Goal: Communication & Community: Answer question/provide support

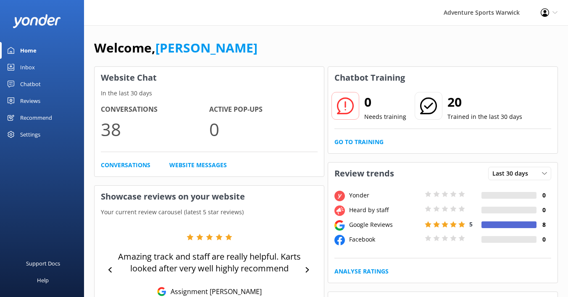
click at [29, 70] on div "Inbox" at bounding box center [27, 67] width 15 height 17
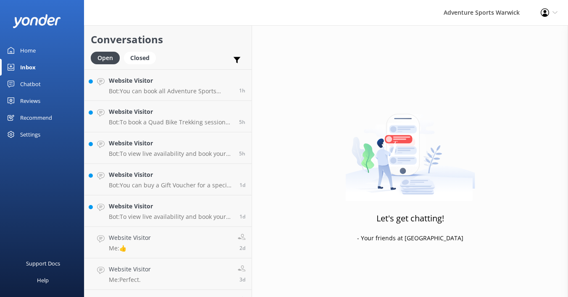
click at [34, 51] on div "Home" at bounding box center [28, 50] width 16 height 17
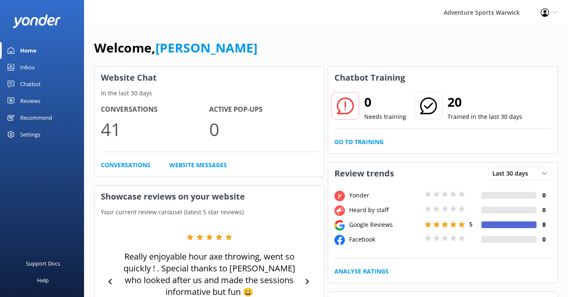
click at [29, 102] on div "Reviews" at bounding box center [30, 100] width 20 height 17
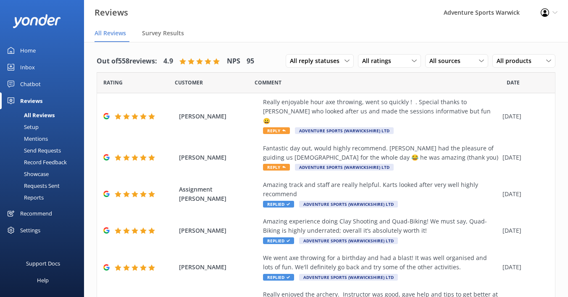
click at [34, 139] on div "Mentions" at bounding box center [26, 139] width 43 height 12
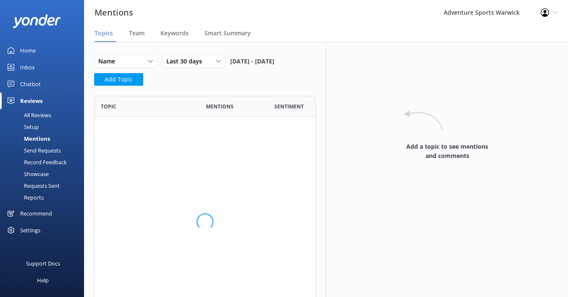
scroll to position [122, 222]
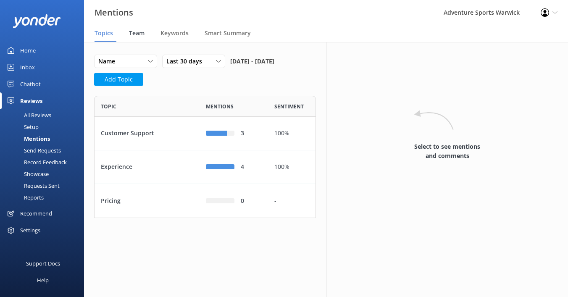
click at [133, 34] on span "Team" at bounding box center [137, 33] width 16 height 8
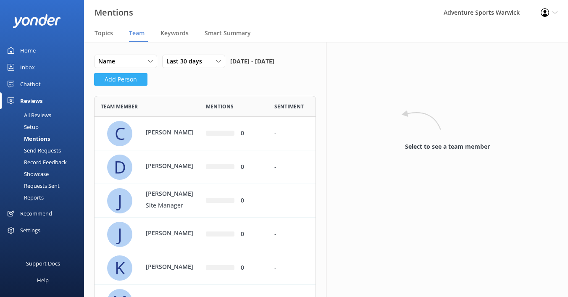
click at [130, 86] on button "Add Person" at bounding box center [120, 79] width 53 height 13
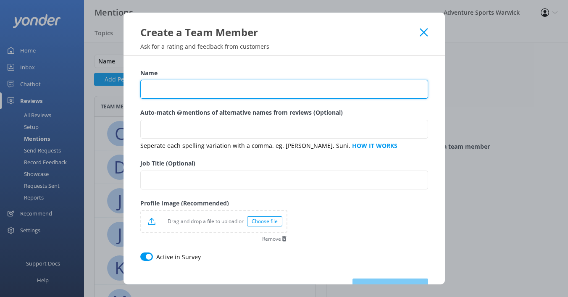
click at [166, 86] on input "Name" at bounding box center [284, 89] width 288 height 19
type input "[PERSON_NAME]"
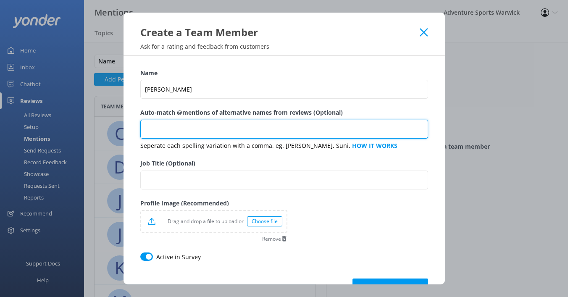
click at [167, 130] on input "Auto-match @mentions of alternative names from reviews (Optional)" at bounding box center [284, 129] width 288 height 19
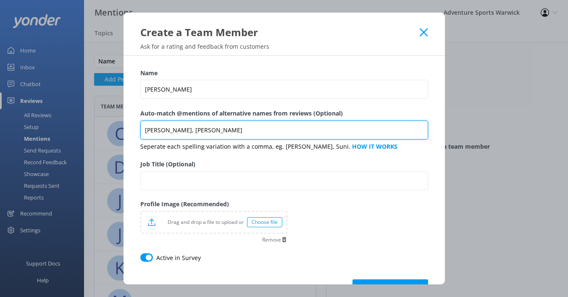
type input "[PERSON_NAME], [PERSON_NAME]"
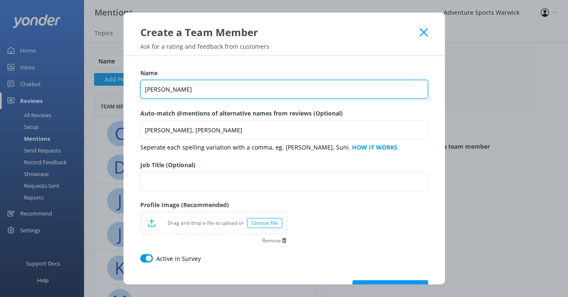
click at [153, 89] on input "[PERSON_NAME]" at bounding box center [284, 89] width 288 height 19
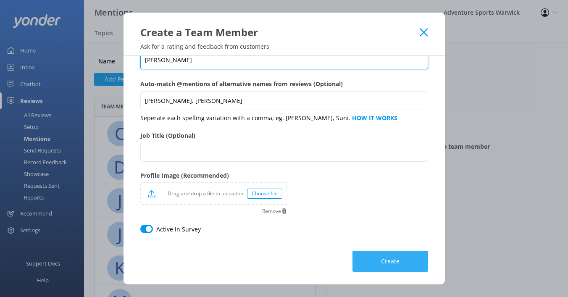
type input "[PERSON_NAME]"
click at [377, 263] on button "Create" at bounding box center [390, 261] width 76 height 21
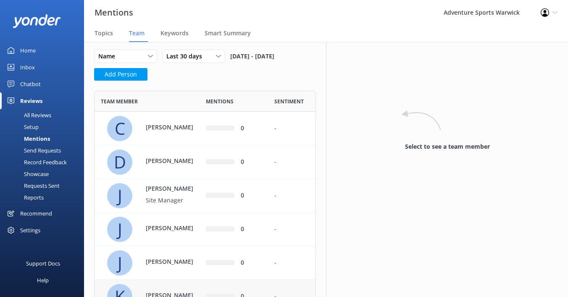
scroll to position [0, 0]
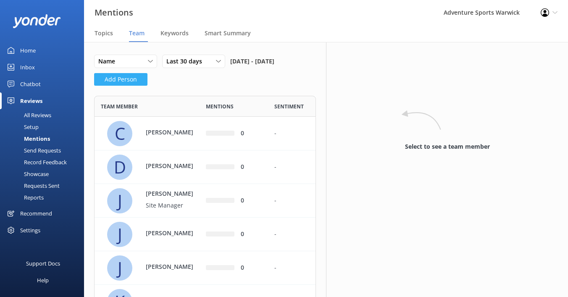
click at [119, 86] on button "Add Person" at bounding box center [120, 79] width 53 height 13
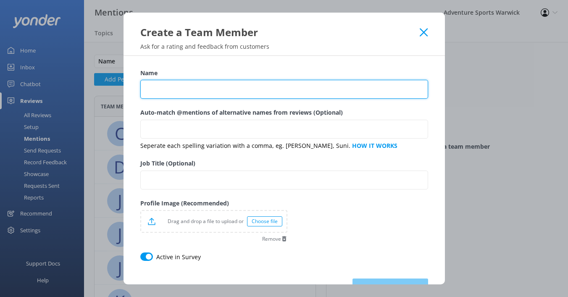
click at [193, 92] on input "Name" at bounding box center [284, 89] width 288 height 19
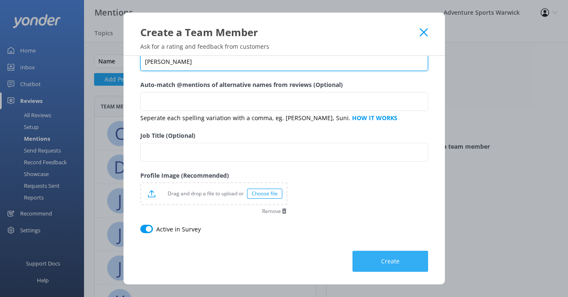
type input "[PERSON_NAME]"
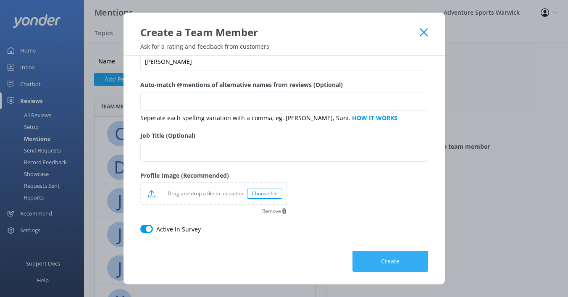
click at [371, 258] on button "Create" at bounding box center [390, 261] width 76 height 21
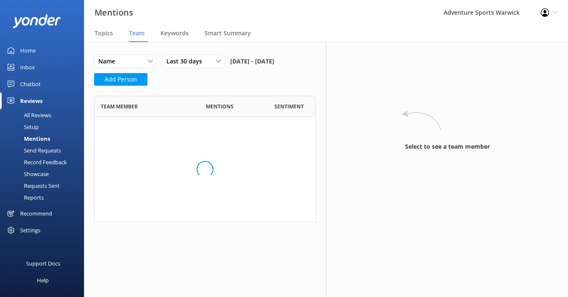
scroll to position [391, 222]
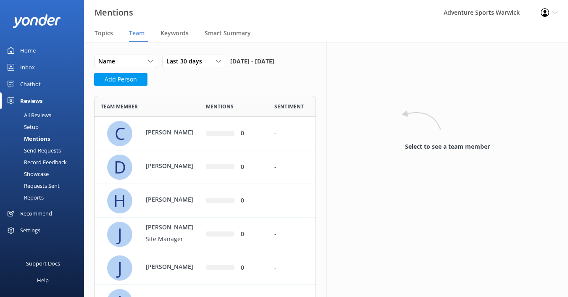
click at [34, 116] on div "All Reviews" at bounding box center [28, 115] width 46 height 12
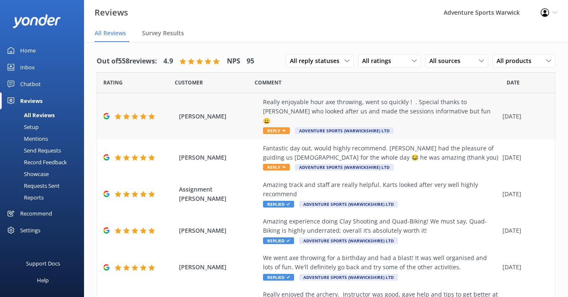
click at [276, 127] on span "Reply" at bounding box center [276, 130] width 27 height 7
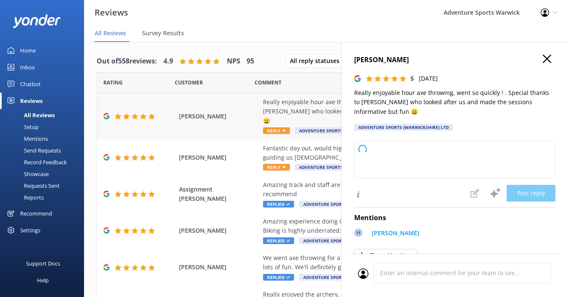
type textarea "Thank you so much for your wonderful review! We're delighted you had a great ti…"
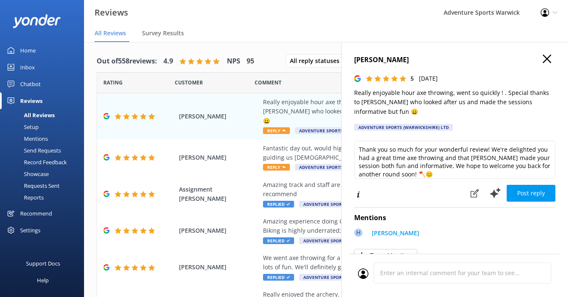
scroll to position [4, 0]
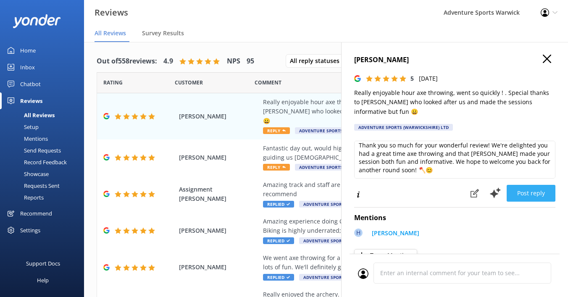
click at [531, 187] on button "Post reply" at bounding box center [531, 193] width 49 height 17
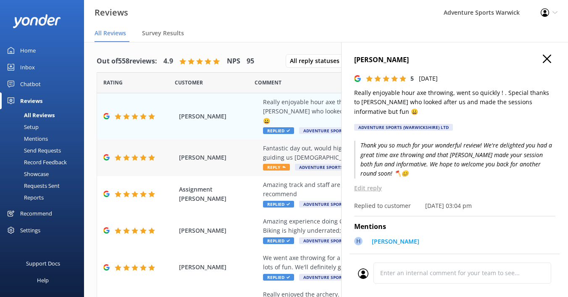
click at [274, 164] on span "Reply" at bounding box center [276, 167] width 27 height 7
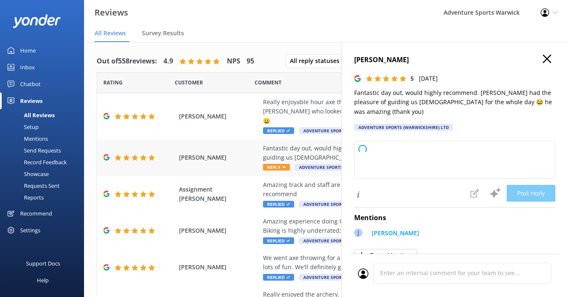
type textarea "Thank you so much for your wonderful review! We're delighted you had a fantasti…"
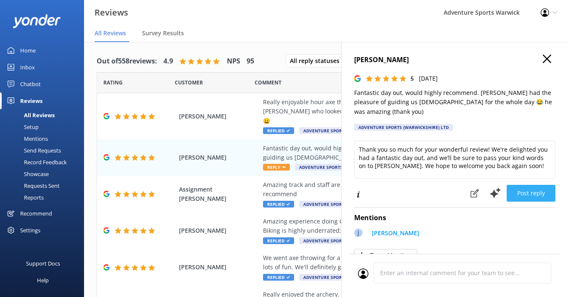
click at [540, 185] on button "Post reply" at bounding box center [531, 193] width 49 height 17
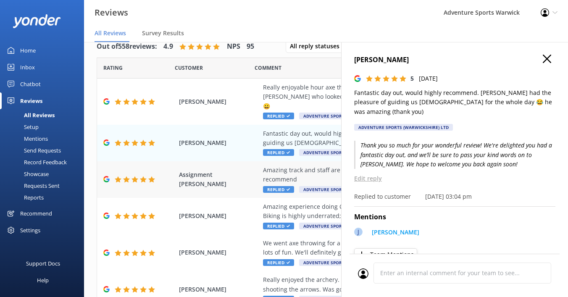
scroll to position [22, 0]
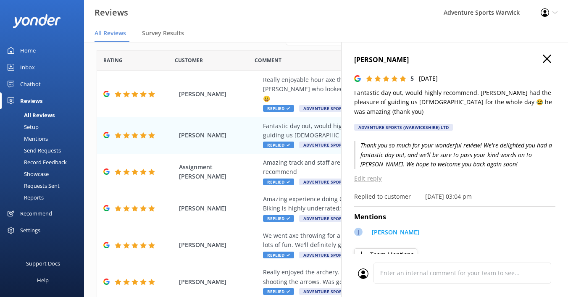
click at [546, 59] on use "button" at bounding box center [547, 59] width 8 height 8
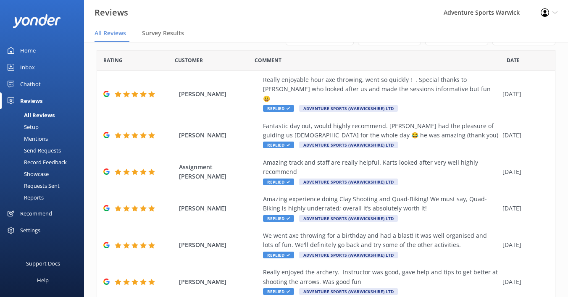
click at [27, 63] on div "Inbox" at bounding box center [27, 67] width 15 height 17
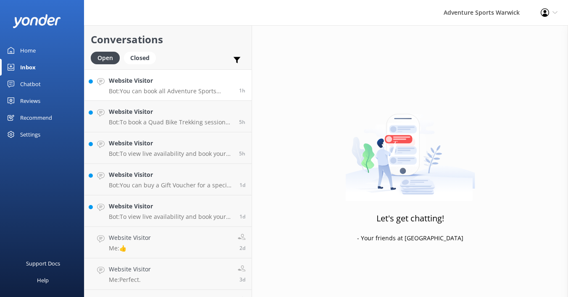
click at [145, 89] on p "Bot: You can book all Adventure Sports activity packages online at: [URL][DOMAI…" at bounding box center [171, 91] width 124 height 8
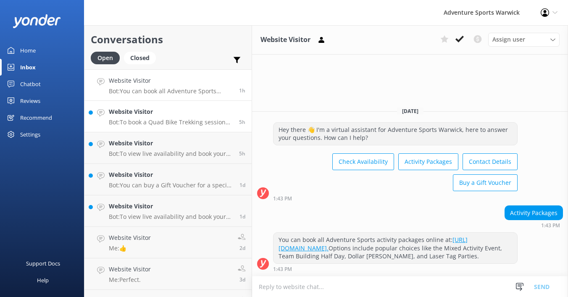
click at [154, 115] on h4 "Website Visitor" at bounding box center [171, 111] width 124 height 9
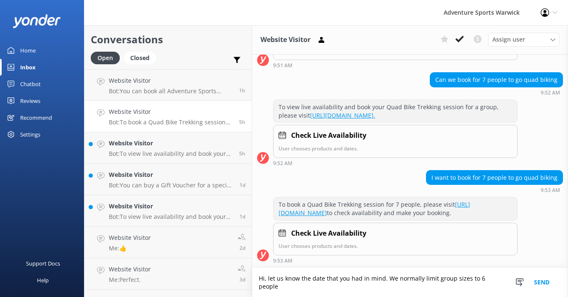
scroll to position [209, 0]
type textarea "Hi, let us know the date that you had in mind. We normally limit group sizes to…"
click at [547, 281] on button "Send" at bounding box center [542, 282] width 32 height 29
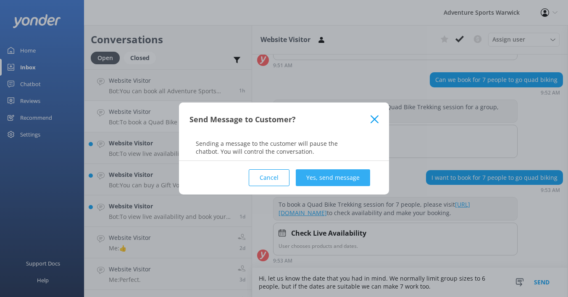
click at [311, 174] on button "Yes, send message" at bounding box center [333, 177] width 74 height 17
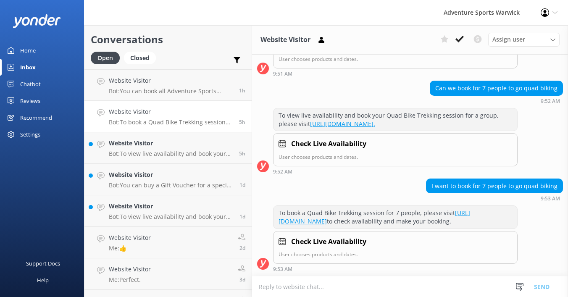
scroll to position [201, 0]
click at [171, 149] on div "Website Visitor Bot: To view live availability and book your tour, please visit…" at bounding box center [171, 148] width 124 height 18
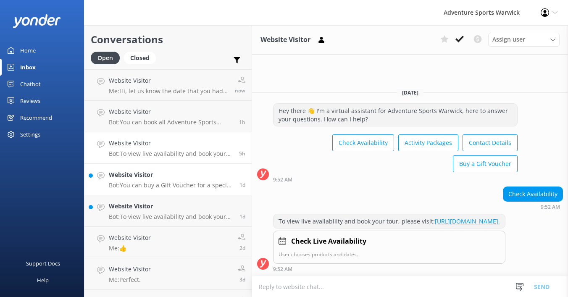
click at [169, 186] on p "Bot: You can buy a Gift Voucher for a specific activity here: [URL][DOMAIN_NAME…" at bounding box center [171, 185] width 124 height 8
click at [176, 207] on h4 "Website Visitor" at bounding box center [171, 206] width 124 height 9
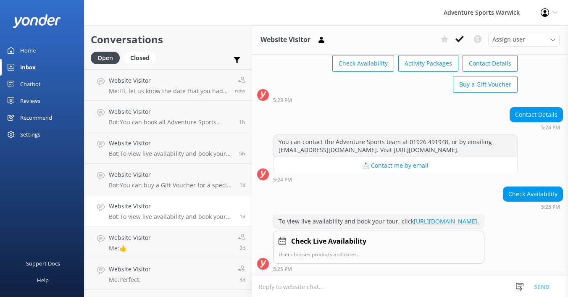
click at [26, 50] on div "Home" at bounding box center [28, 50] width 16 height 17
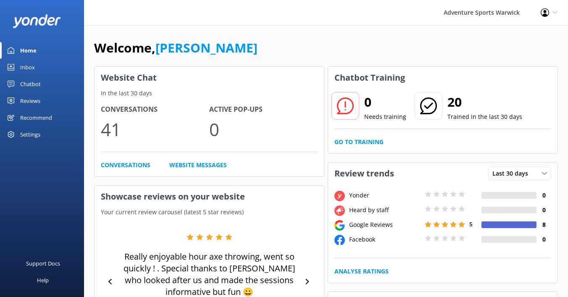
click at [27, 69] on div "Inbox" at bounding box center [27, 67] width 15 height 17
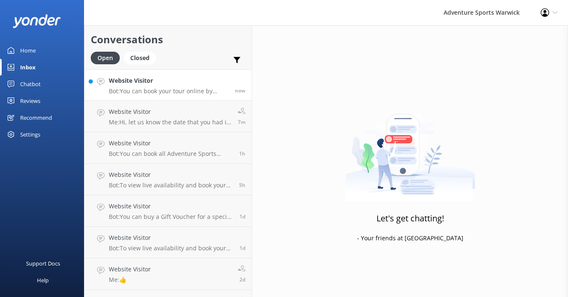
click at [153, 84] on h4 "Website Visitor" at bounding box center [169, 80] width 120 height 9
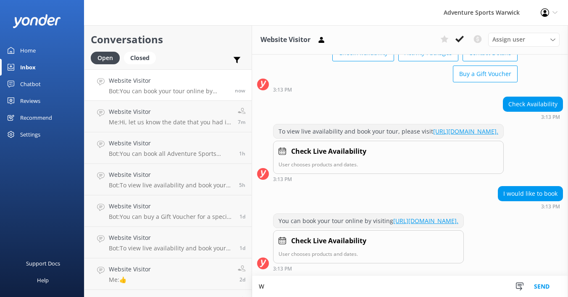
scroll to position [79, 0]
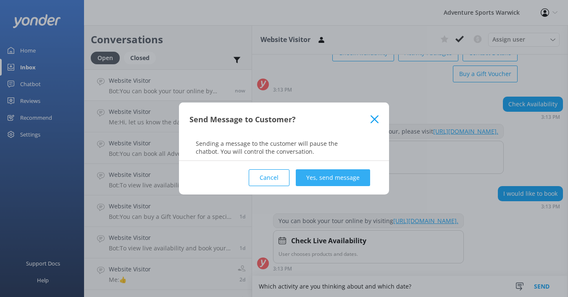
type textarea "Which activity are you thinking about and which date?"
click at [344, 181] on button "Yes, send message" at bounding box center [333, 177] width 74 height 17
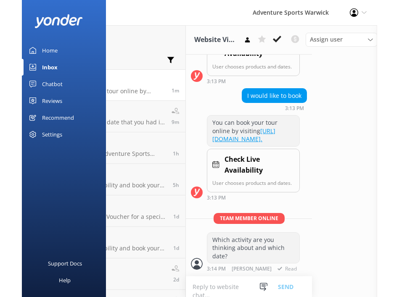
scroll to position [287, 0]
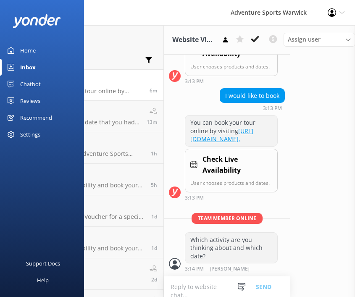
click at [303, 242] on div "Conversations Open Closed Important Converted Assigned to me Unassigned Website…" at bounding box center [219, 161] width 271 height 272
click at [6, 166] on div "Support Docs Help" at bounding box center [42, 224] width 84 height 146
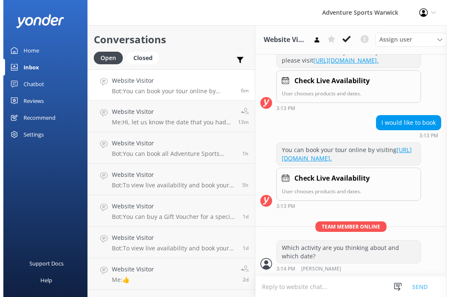
scroll to position [0, 0]
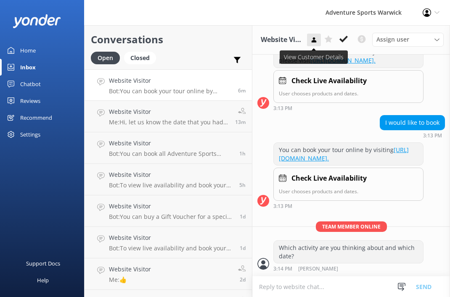
click at [317, 41] on icon at bounding box center [313, 40] width 7 height 8
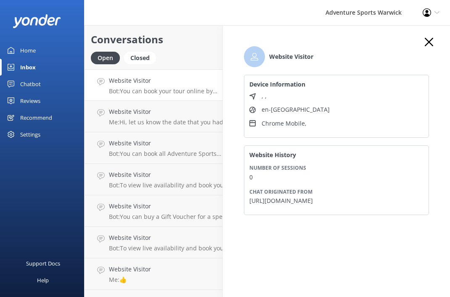
click at [430, 41] on icon "button" at bounding box center [428, 42] width 8 height 8
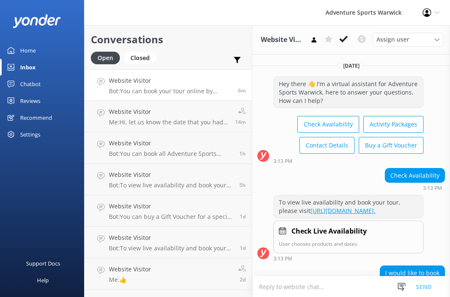
click at [338, 87] on div "Hey there 👋 I'm a virtual assistant for Adventure Sports Warwick, here to answe…" at bounding box center [348, 92] width 149 height 31
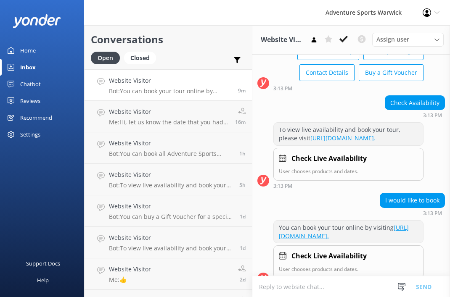
scroll to position [71, 0]
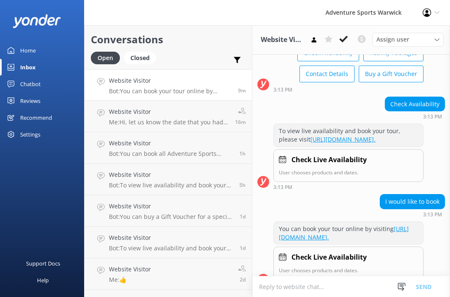
click at [31, 53] on div "Home" at bounding box center [28, 50] width 16 height 17
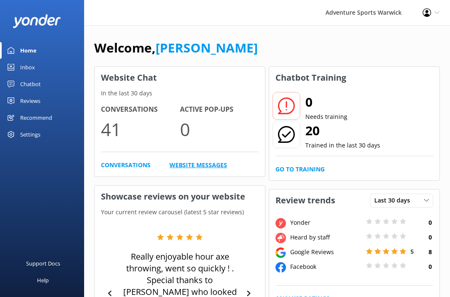
click at [194, 168] on link "Website Messages" at bounding box center [198, 164] width 58 height 9
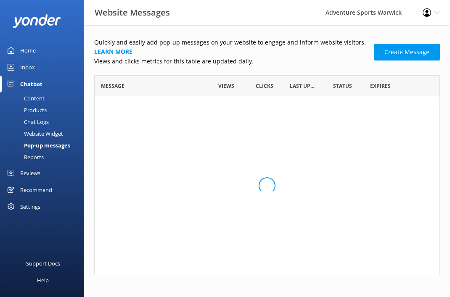
scroll to position [200, 345]
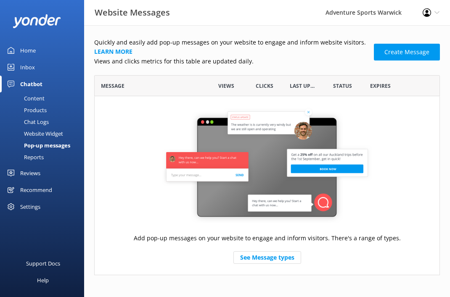
click at [36, 173] on div "Reviews" at bounding box center [30, 173] width 20 height 17
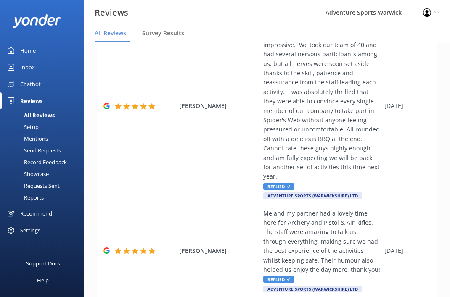
scroll to position [17, 0]
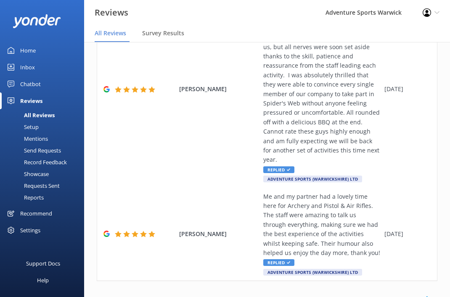
click at [303, 295] on link "2" at bounding box center [302, 299] width 11 height 8
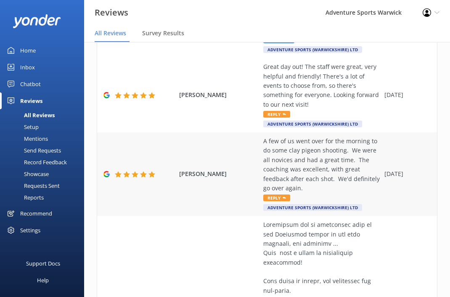
scroll to position [187, 0]
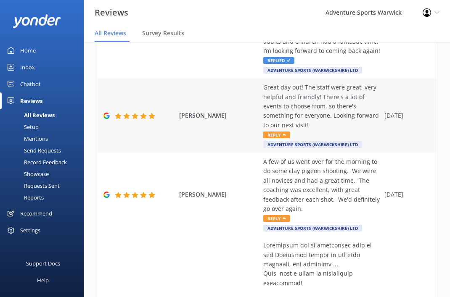
click at [279, 134] on span "Reply" at bounding box center [276, 135] width 27 height 7
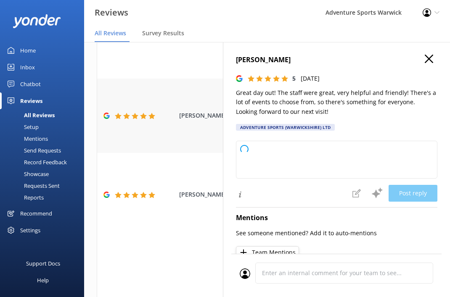
type textarea "Thank you so much for your wonderful review! We're delighted to hear you had a …"
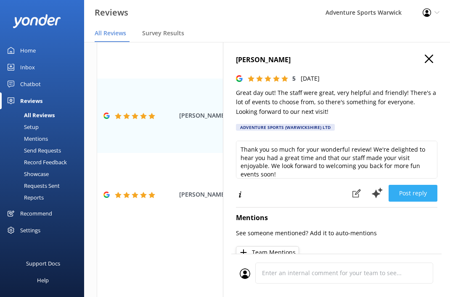
click at [414, 196] on button "Post reply" at bounding box center [412, 193] width 49 height 17
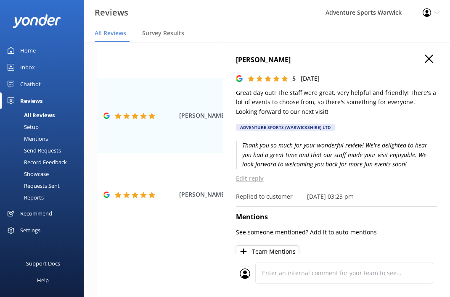
click at [429, 61] on icon "button" at bounding box center [428, 59] width 8 height 8
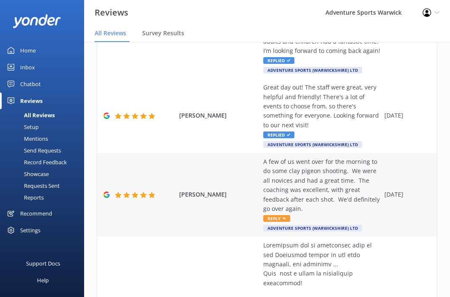
click at [279, 218] on span "Reply" at bounding box center [276, 218] width 27 height 7
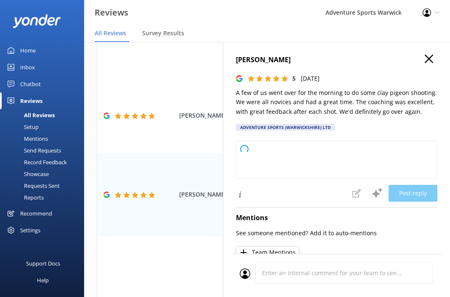
type textarea "Thank you so much for your wonderful feedback! We're delighted to hear you all …"
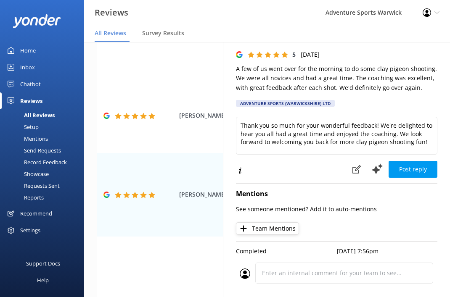
scroll to position [25, 0]
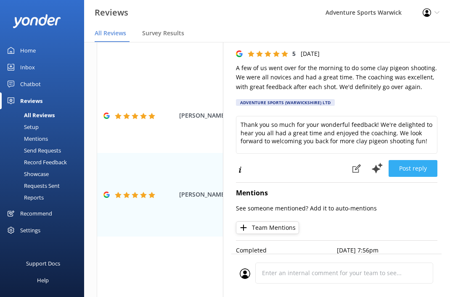
click at [410, 162] on button "Post reply" at bounding box center [412, 168] width 49 height 17
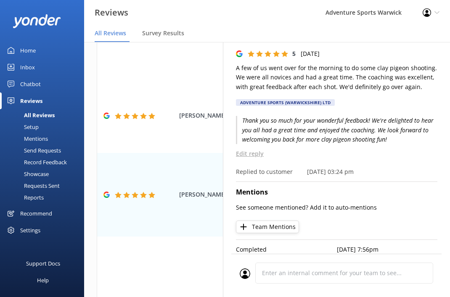
scroll to position [0, 0]
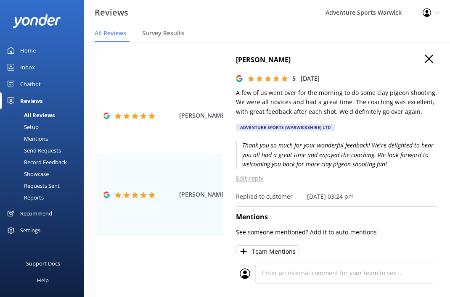
click at [430, 58] on use "button" at bounding box center [428, 59] width 8 height 8
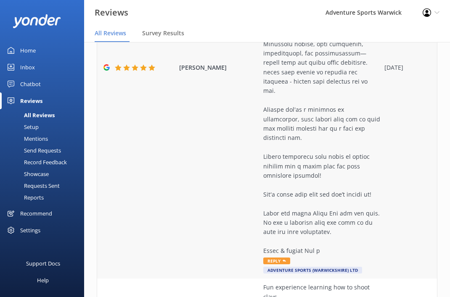
scroll to position [565, 0]
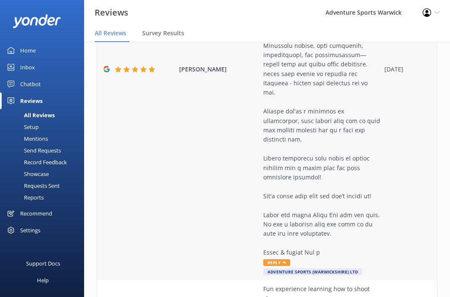
click at [276, 259] on span "Reply" at bounding box center [276, 262] width 27 height 7
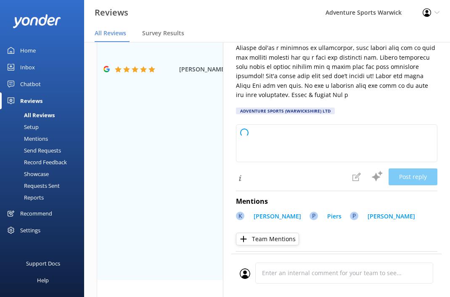
scroll to position [155, 0]
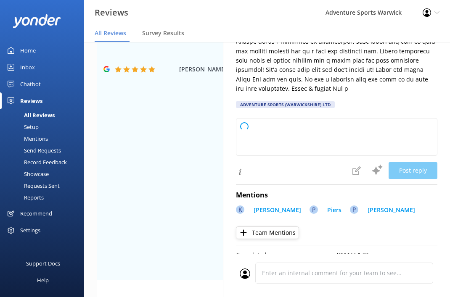
type textarea "Thank you so much for your wonderful review! We’re thrilled to hear you and [PE…"
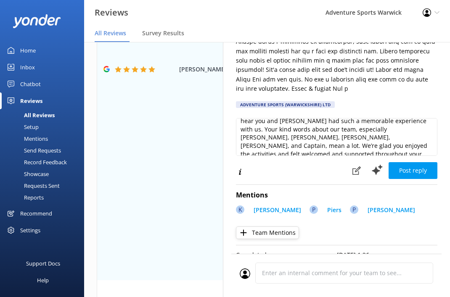
scroll to position [21, 0]
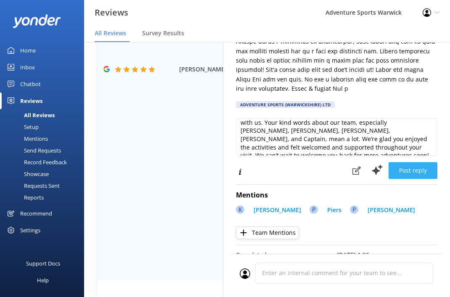
click at [413, 163] on button "Post reply" at bounding box center [412, 170] width 49 height 17
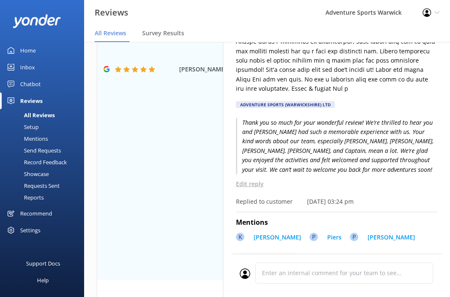
click at [36, 138] on div "Mentions" at bounding box center [26, 139] width 43 height 12
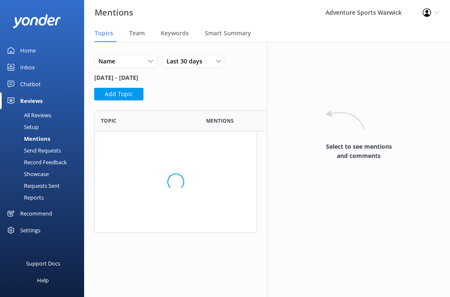
scroll to position [122, 163]
click at [138, 36] on span "Team" at bounding box center [137, 33] width 16 height 8
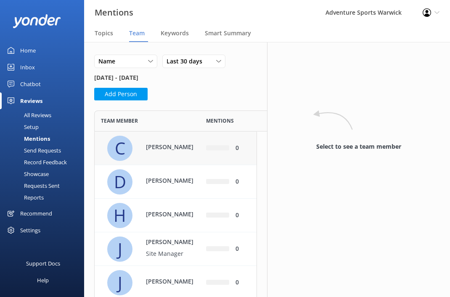
scroll to position [391, 163]
click at [124, 93] on button "Add Person" at bounding box center [120, 94] width 53 height 13
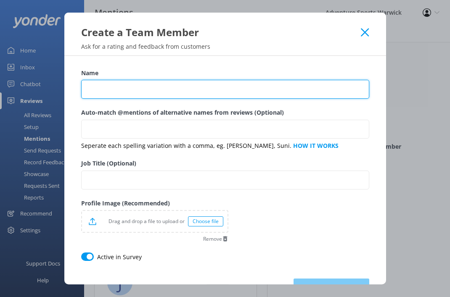
click at [137, 92] on input "Name" at bounding box center [225, 89] width 288 height 19
type input "Ben"
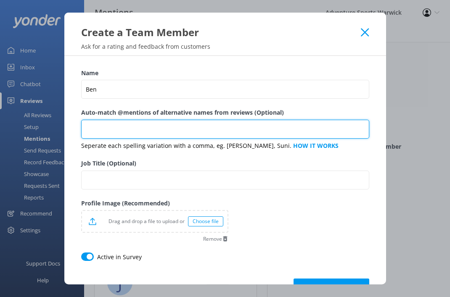
click at [137, 134] on input "Auto-match @mentions of alternative names from reviews (Optional)" at bounding box center [225, 129] width 288 height 19
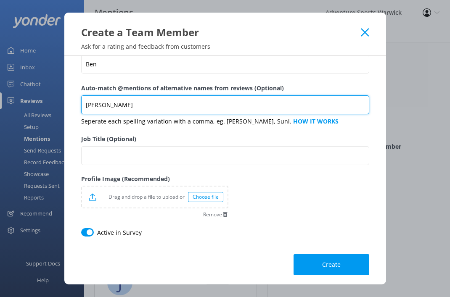
scroll to position [29, 0]
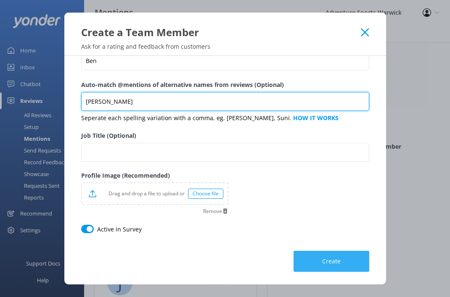
type input "[PERSON_NAME]"
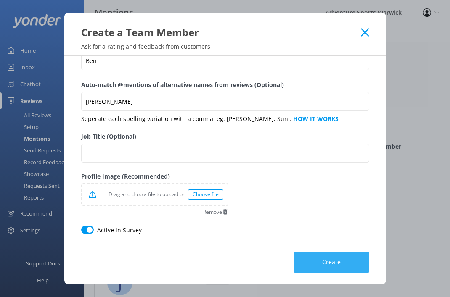
click at [337, 254] on button "Create" at bounding box center [331, 262] width 76 height 21
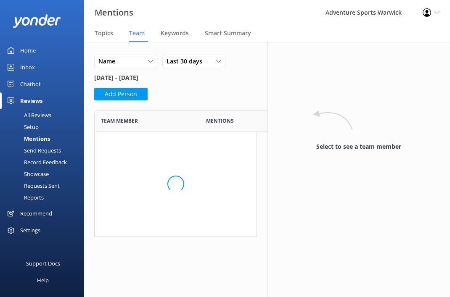
scroll to position [425, 163]
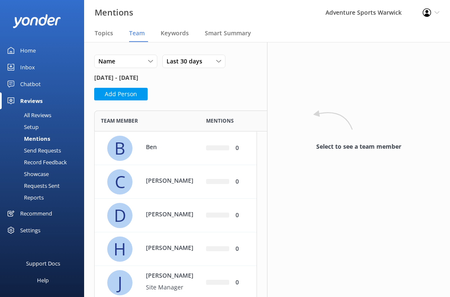
click at [32, 118] on div "All Reviews" at bounding box center [28, 115] width 46 height 12
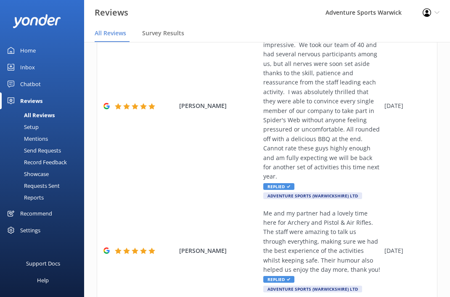
scroll to position [17, 0]
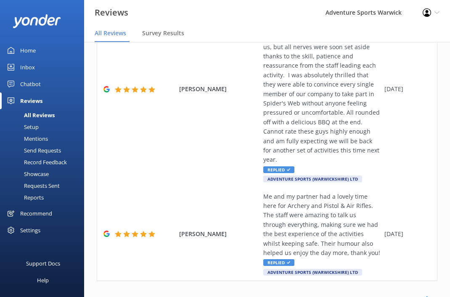
click at [302, 295] on link "2" at bounding box center [302, 299] width 11 height 8
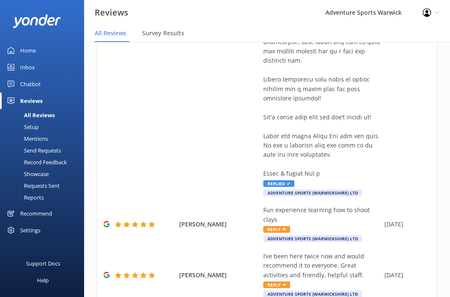
scroll to position [658, 0]
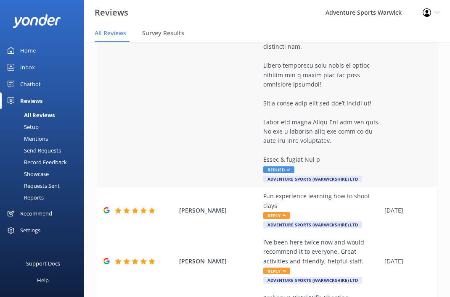
click at [279, 166] on span "Replied" at bounding box center [278, 169] width 31 height 7
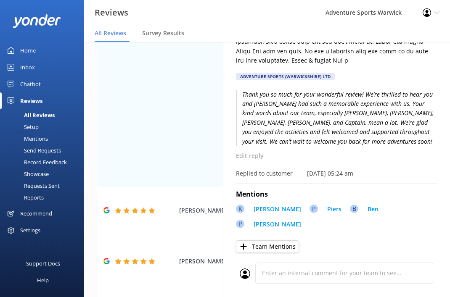
scroll to position [0, 0]
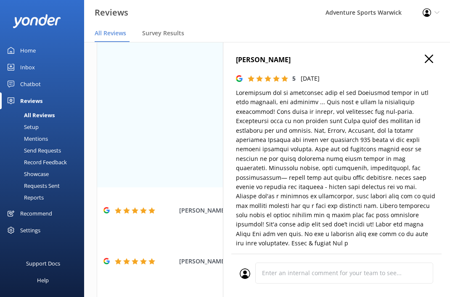
click at [429, 59] on use "button" at bounding box center [428, 59] width 8 height 8
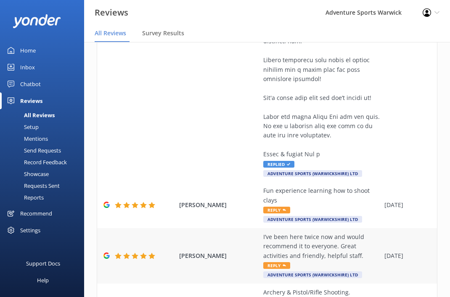
scroll to position [665, 0]
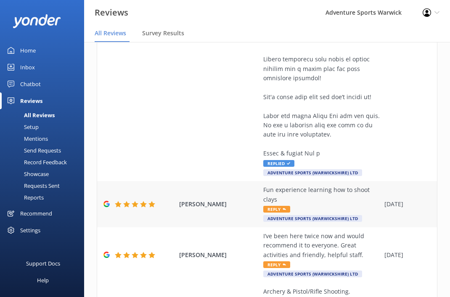
click at [279, 206] on span "Reply" at bounding box center [276, 209] width 27 height 7
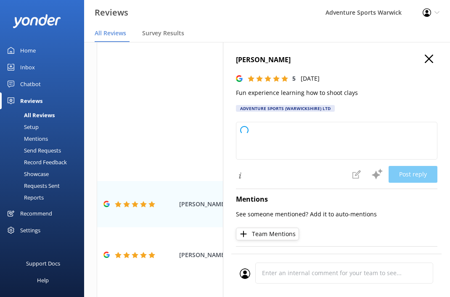
type textarea "Thank you so much for your wonderful review! We're delighted you had a fun time…"
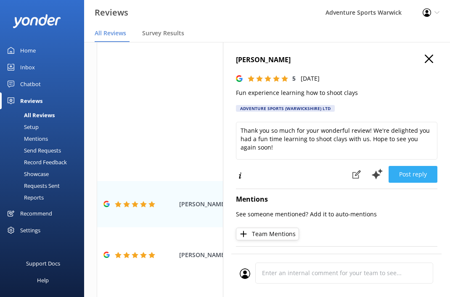
click at [405, 175] on button "Post reply" at bounding box center [412, 174] width 49 height 17
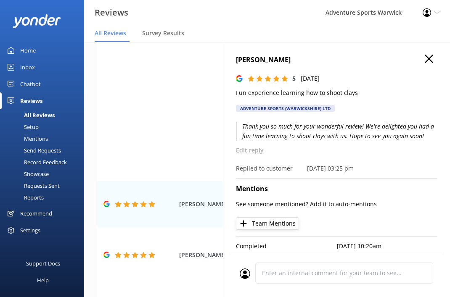
click at [427, 60] on use "button" at bounding box center [428, 59] width 8 height 8
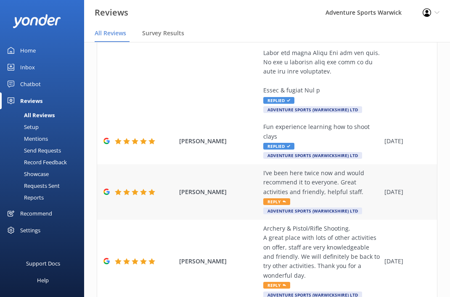
scroll to position [733, 0]
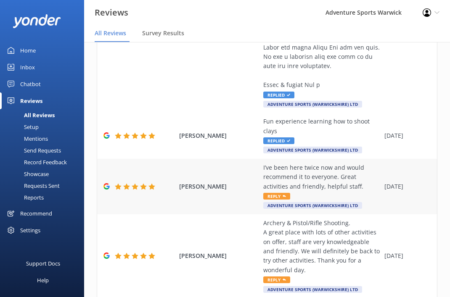
click at [275, 193] on span "Reply" at bounding box center [276, 196] width 27 height 7
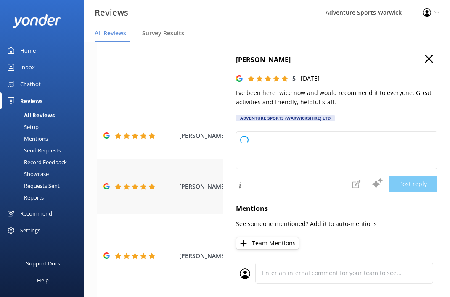
type textarea "Thank you so much for your kind words and recommendation! We're thrilled to hea…"
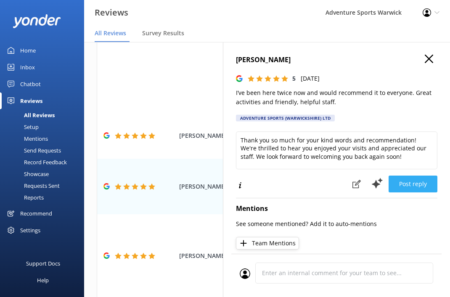
click at [410, 187] on button "Post reply" at bounding box center [412, 184] width 49 height 17
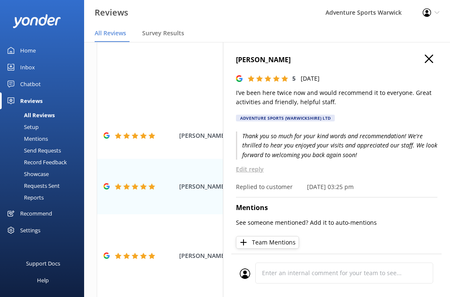
click at [426, 56] on use "button" at bounding box center [428, 59] width 8 height 8
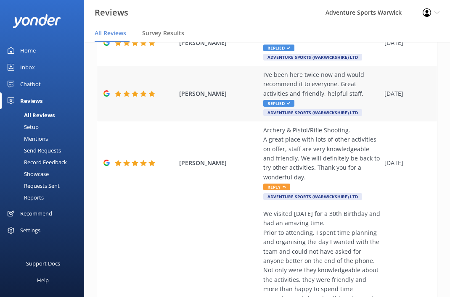
scroll to position [828, 0]
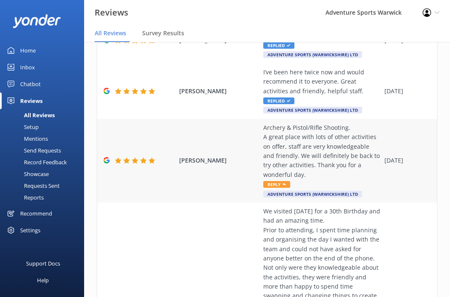
click at [281, 181] on span "Reply" at bounding box center [276, 184] width 27 height 7
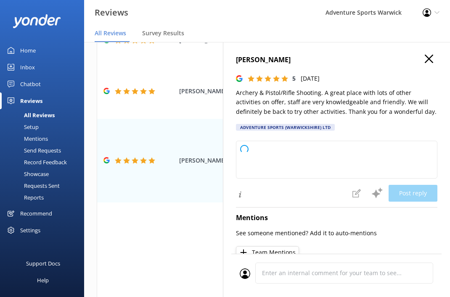
type textarea "Thank you so much for your wonderful review! We're delighted you had a great da…"
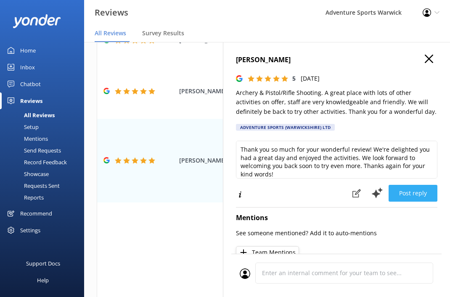
click at [425, 195] on button "Post reply" at bounding box center [412, 193] width 49 height 17
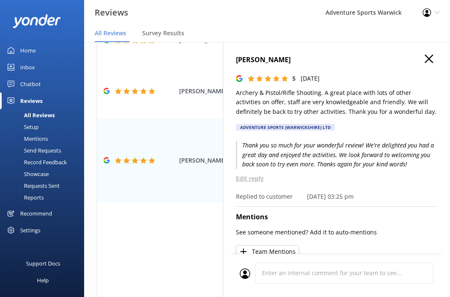
click at [429, 56] on icon "button" at bounding box center [428, 59] width 8 height 8
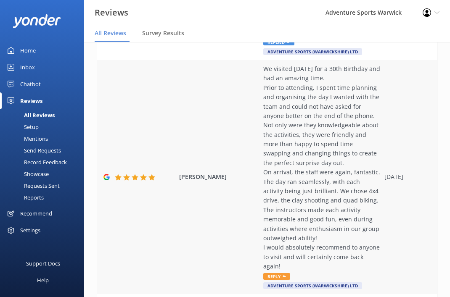
scroll to position [970, 0]
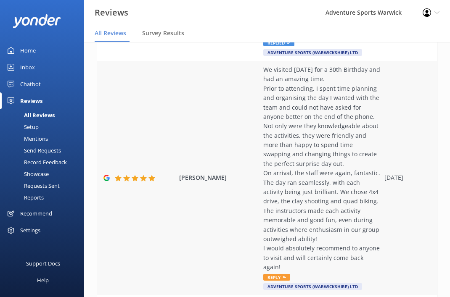
click at [276, 274] on span "Reply" at bounding box center [276, 277] width 27 height 7
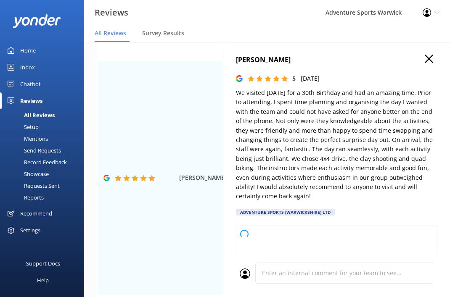
type textarea "Thank you so much for your wonderful review! We’re delighted to hear you had su…"
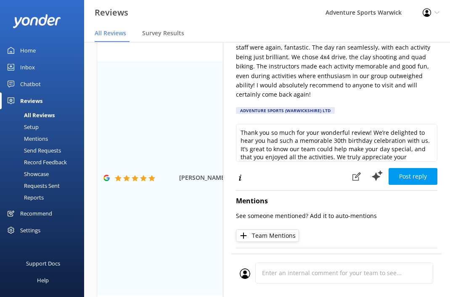
scroll to position [108, 0]
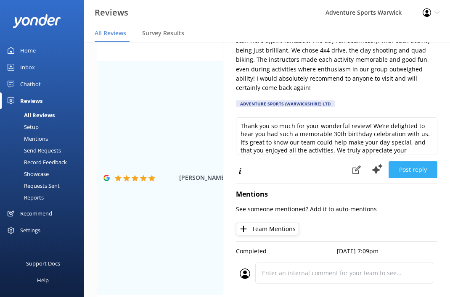
click at [416, 173] on button "Post reply" at bounding box center [412, 169] width 49 height 17
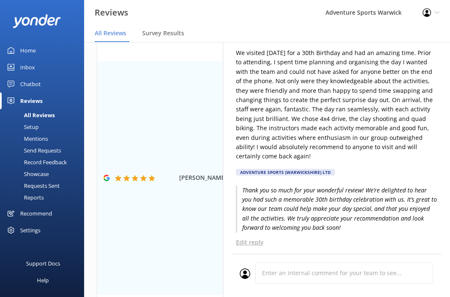
scroll to position [0, 0]
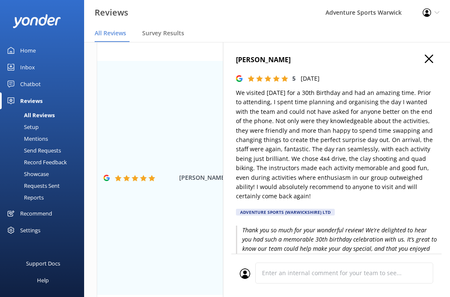
click at [427, 58] on use "button" at bounding box center [428, 59] width 8 height 8
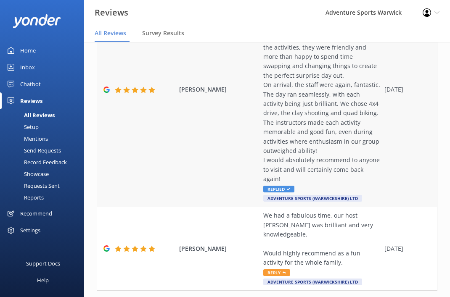
scroll to position [1059, 0]
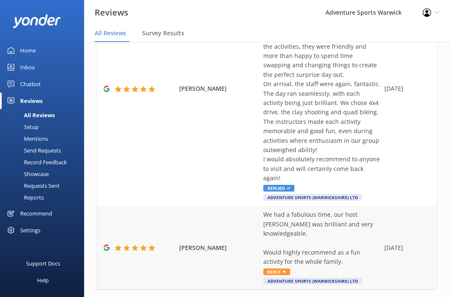
click at [280, 268] on span "Reply" at bounding box center [276, 271] width 27 height 7
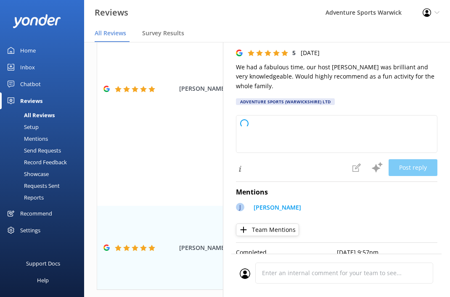
scroll to position [23, 0]
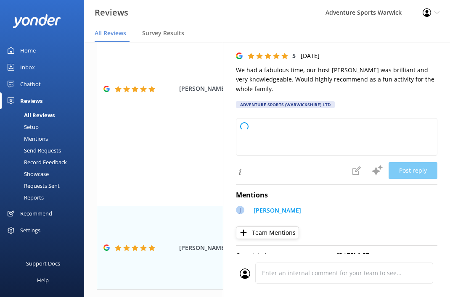
type textarea "Thank you so much for your wonderful review! We're delighted to hear you had a …"
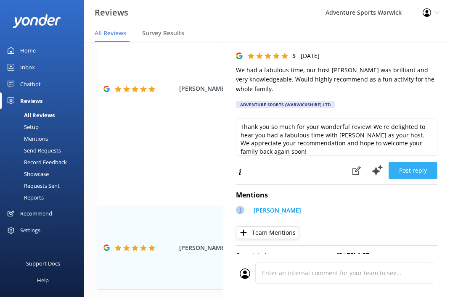
click at [417, 176] on button "Post reply" at bounding box center [412, 170] width 49 height 17
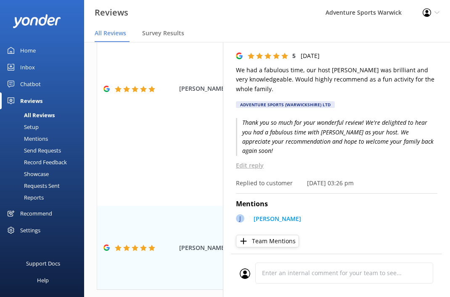
scroll to position [0, 0]
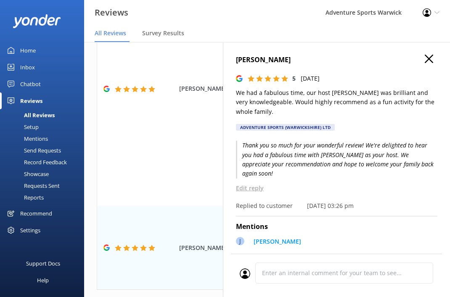
click at [426, 60] on use "button" at bounding box center [428, 59] width 8 height 8
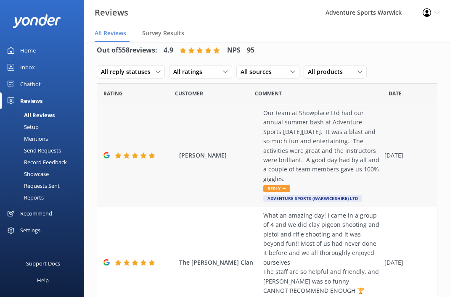
scroll to position [17, 0]
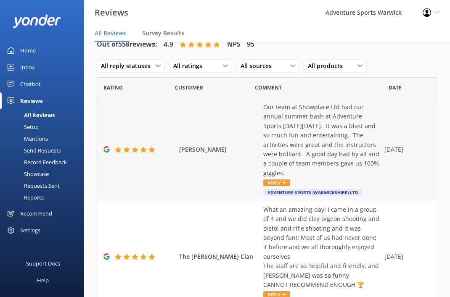
click at [275, 183] on span "Reply" at bounding box center [276, 182] width 27 height 7
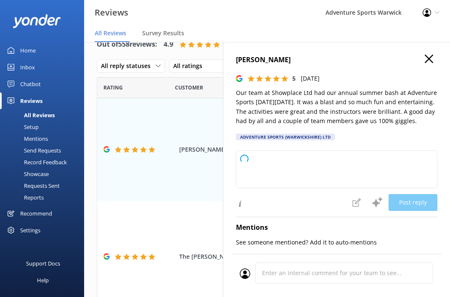
type textarea "Thank you so much for your wonderful review! We're thrilled to hear your team h…"
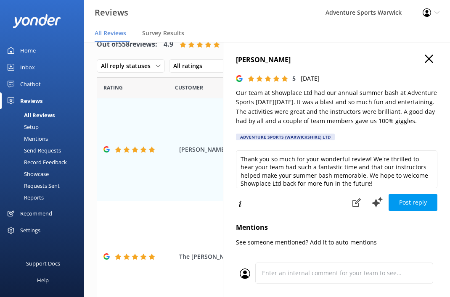
click at [408, 203] on button "Post reply" at bounding box center [412, 202] width 49 height 17
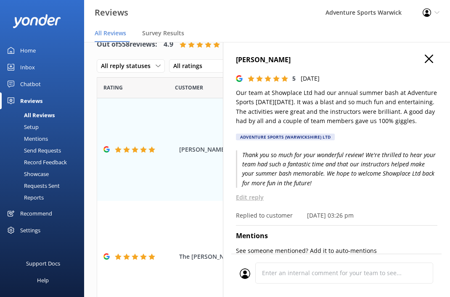
click at [428, 59] on use "button" at bounding box center [428, 59] width 8 height 8
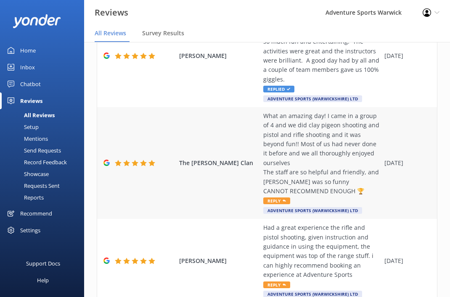
scroll to position [116, 0]
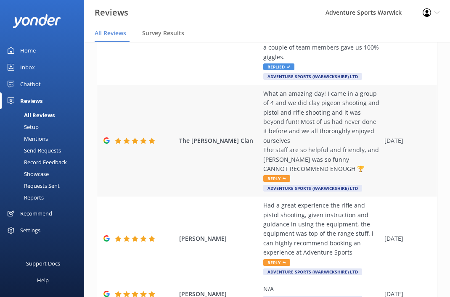
click at [275, 175] on span "Reply" at bounding box center [276, 178] width 27 height 7
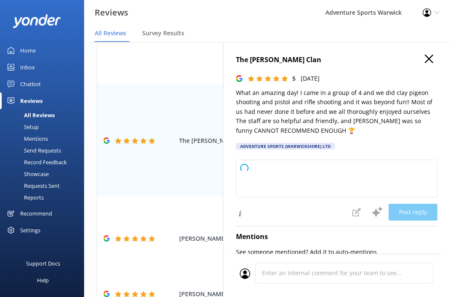
type textarea "Thank you so much for your fantastic review! We're thrilled to hear you and you…"
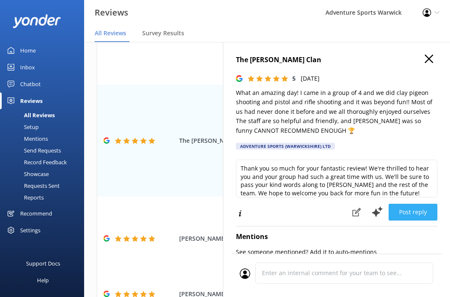
click at [419, 214] on button "Post reply" at bounding box center [412, 212] width 49 height 17
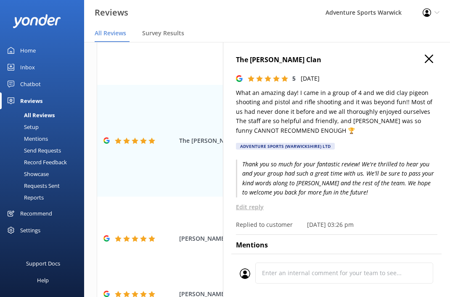
click at [428, 59] on use "button" at bounding box center [428, 59] width 8 height 8
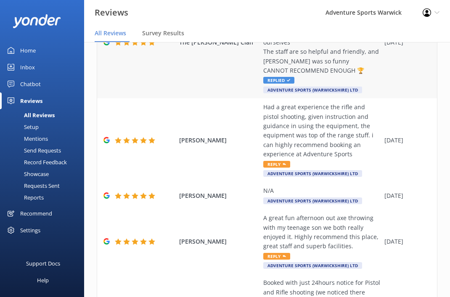
scroll to position [234, 0]
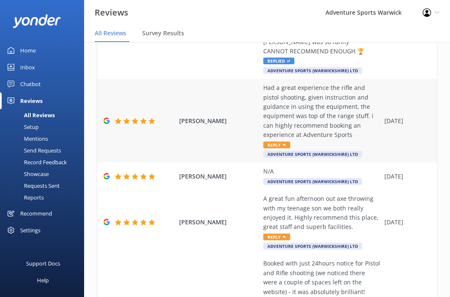
click at [276, 142] on span "Reply" at bounding box center [276, 145] width 27 height 7
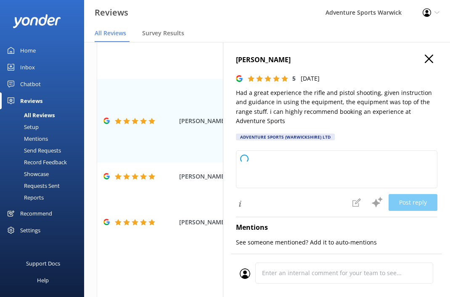
type textarea "Thank you so much for your fantastic review! We're delighted to hear you enjoye…"
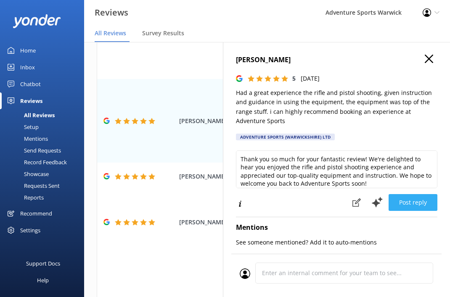
click at [412, 195] on button "Post reply" at bounding box center [412, 202] width 49 height 17
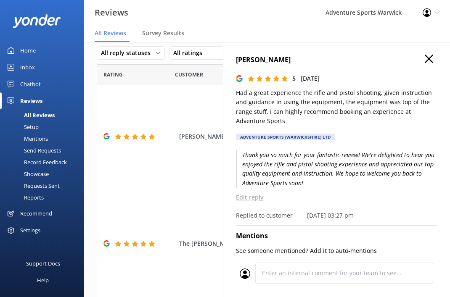
scroll to position [0, 0]
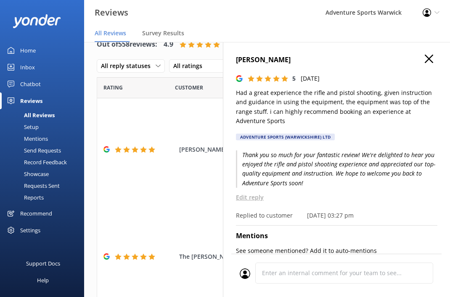
click at [27, 101] on div "Reviews" at bounding box center [31, 100] width 22 height 17
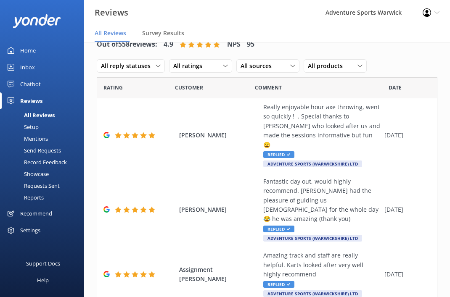
click at [28, 66] on div "Inbox" at bounding box center [27, 67] width 15 height 17
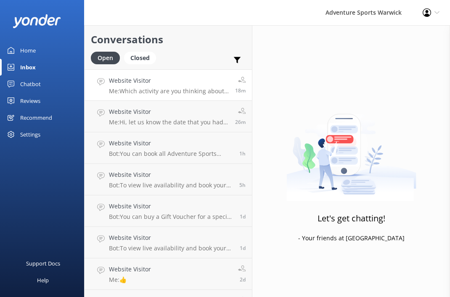
click at [167, 88] on p "Me: Which activity are you thinking about and which date?" at bounding box center [169, 91] width 120 height 8
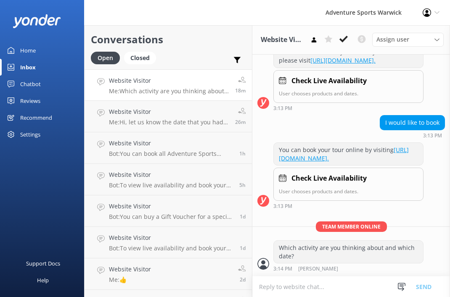
scroll to position [175, 0]
click at [26, 52] on div "Home" at bounding box center [28, 50] width 16 height 17
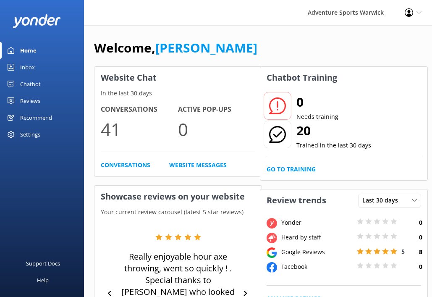
click at [29, 53] on div "Home" at bounding box center [28, 50] width 16 height 17
